Goal: Task Accomplishment & Management: Use online tool/utility

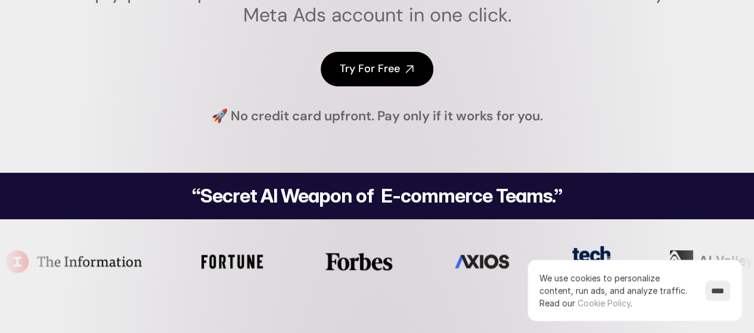
scroll to position [238, 0]
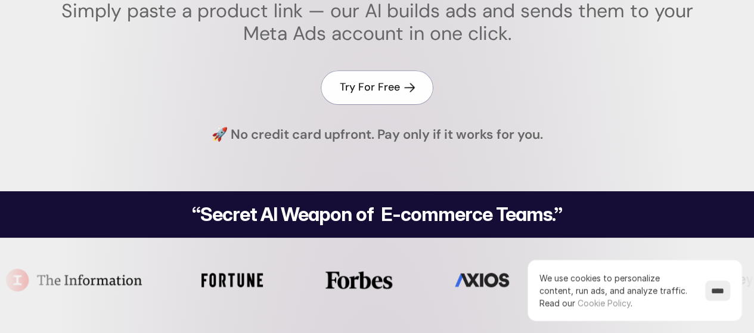
click at [388, 88] on h4 "Try For Free" at bounding box center [370, 87] width 60 height 15
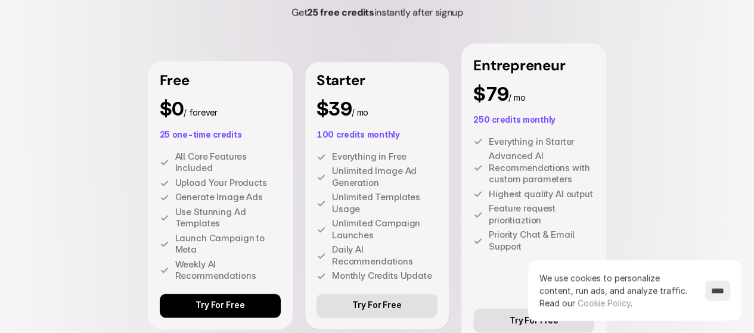
scroll to position [2921, 0]
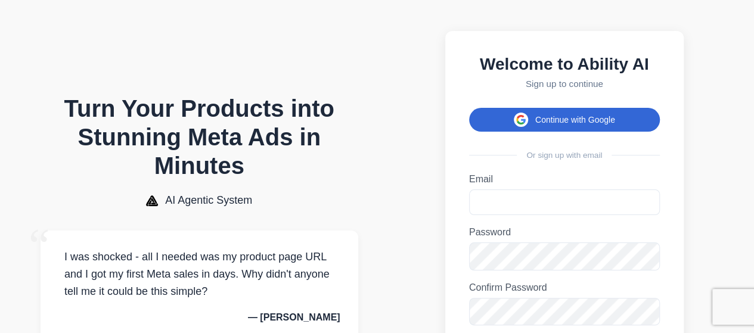
click at [577, 126] on button "Continue with Google" at bounding box center [564, 120] width 191 height 24
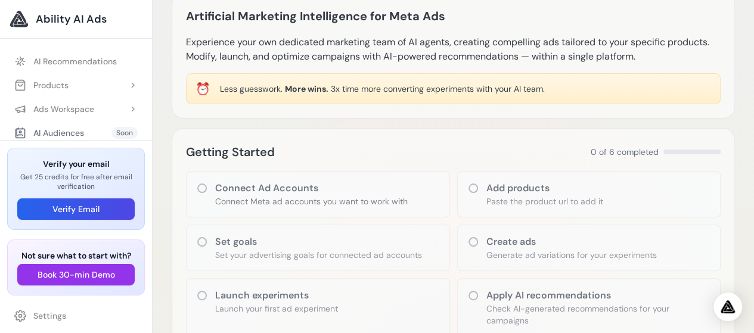
scroll to position [60, 0]
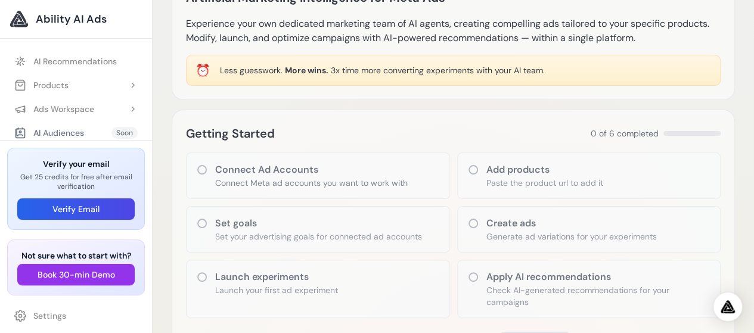
click at [411, 182] on div "Connect Ad Accounts Connect Meta ad accounts you want to work with" at bounding box center [318, 176] width 264 height 47
